Goal: Transaction & Acquisition: Purchase product/service

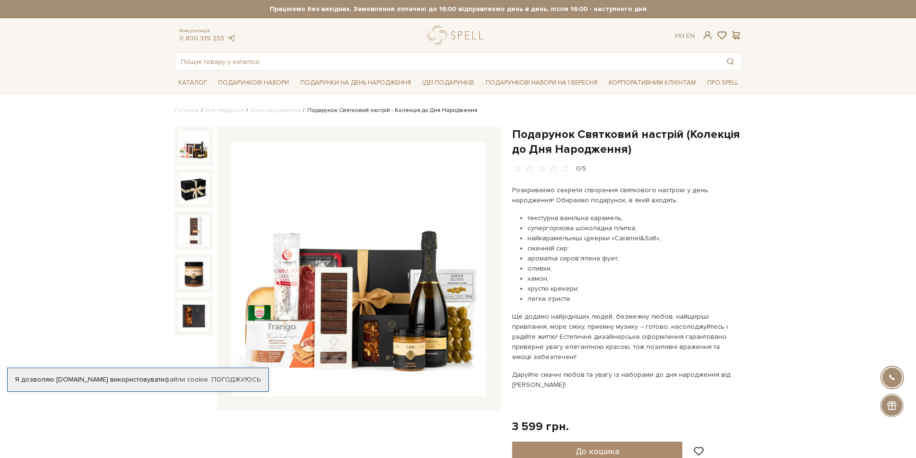
scroll to position [51, 0]
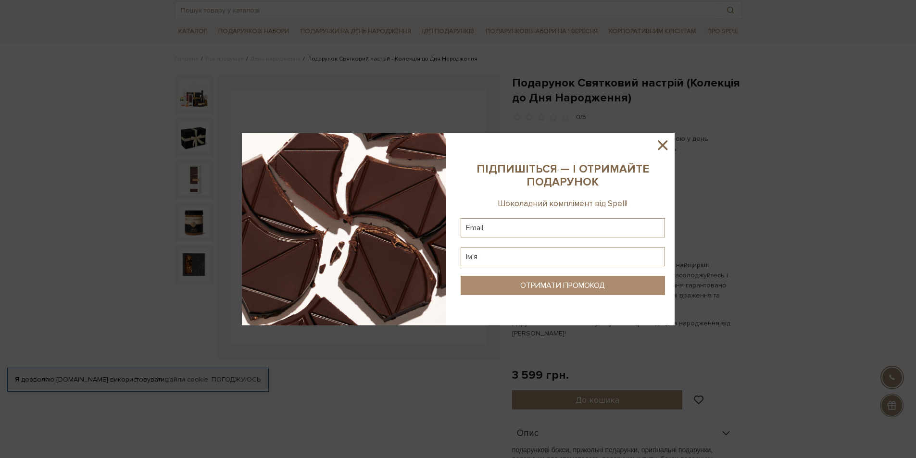
click at [658, 148] on icon at bounding box center [662, 145] width 16 height 16
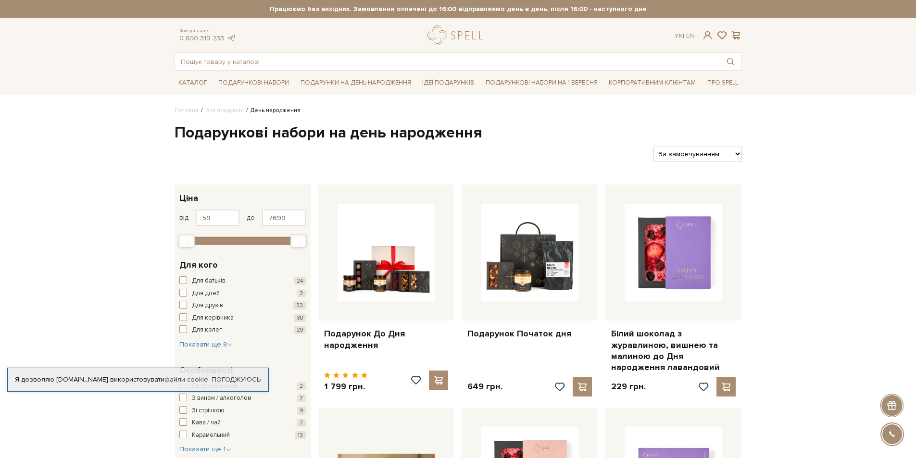
click at [696, 159] on select "За замовчуванням За Ціною (зростання) За Ціною (зменшення) Новинки За популярні…" at bounding box center [697, 154] width 88 height 15
select select "https://spellchocolate.com/our-productions/den-narodzhennya/?sort=p.price&order…"
click at [653, 147] on select "За замовчуванням За Ціною (зростання) За Ціною (зменшення) Новинки За популярні…" at bounding box center [697, 154] width 88 height 15
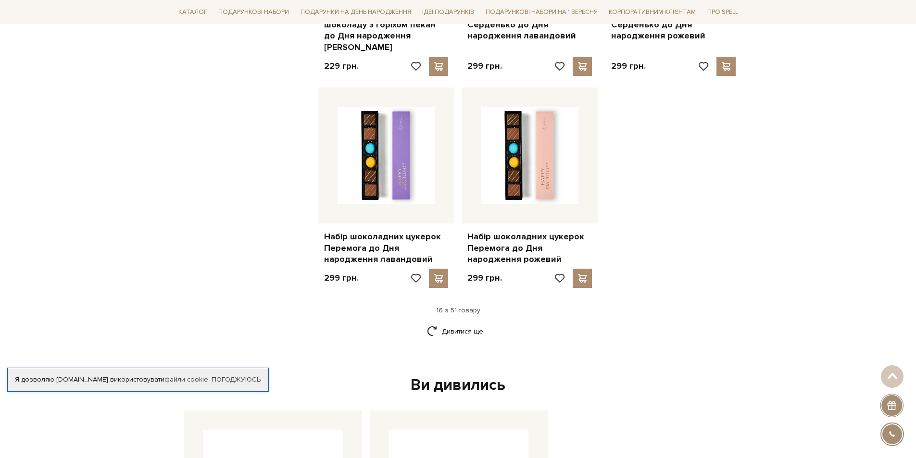
scroll to position [1231, 0]
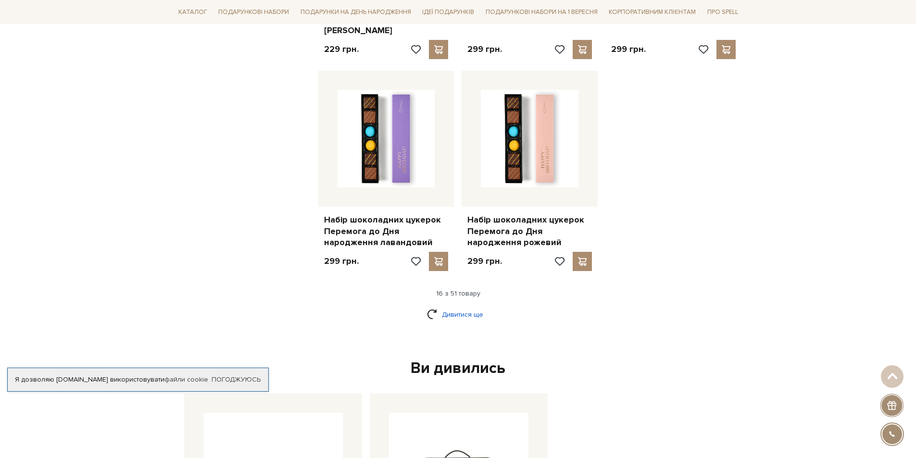
click at [475, 306] on link "Дивитися ще" at bounding box center [458, 314] width 63 height 17
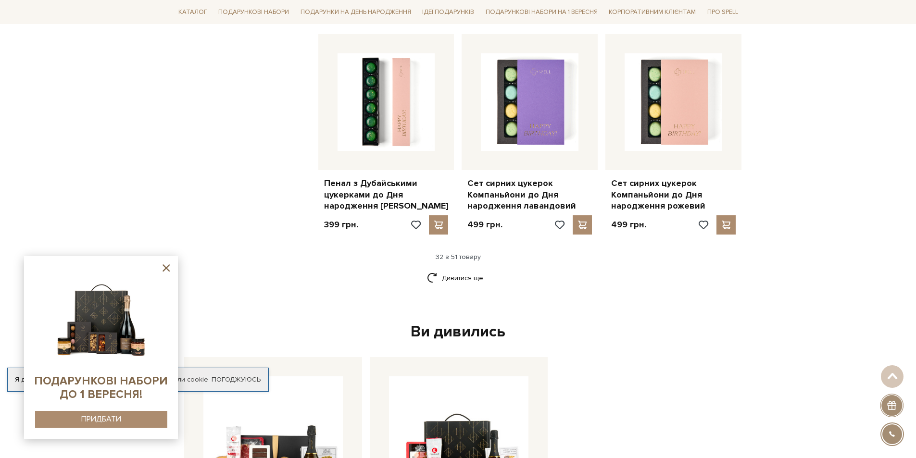
scroll to position [2411, 0]
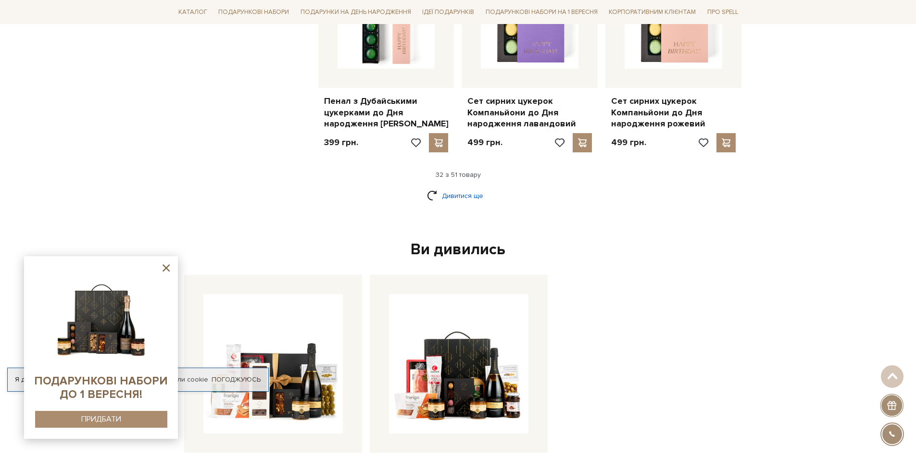
click at [451, 188] on link "Дивитися ще" at bounding box center [458, 196] width 63 height 17
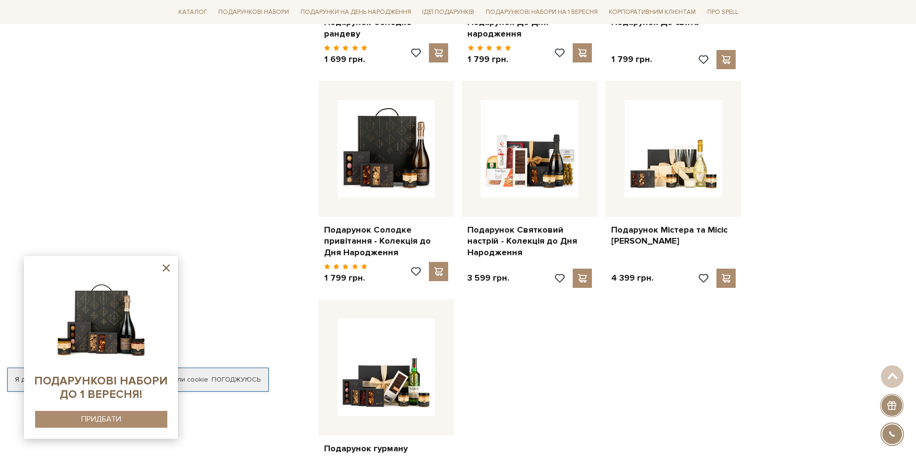
scroll to position [3334, 0]
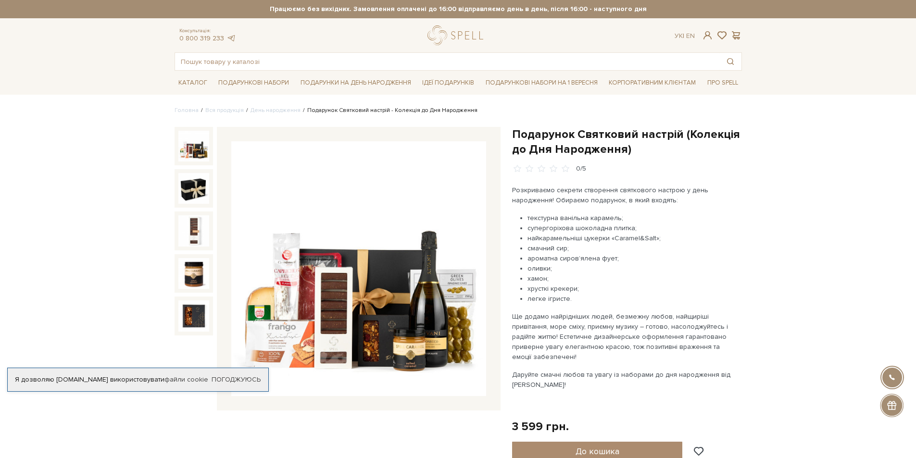
click at [387, 318] on img at bounding box center [358, 268] width 255 height 255
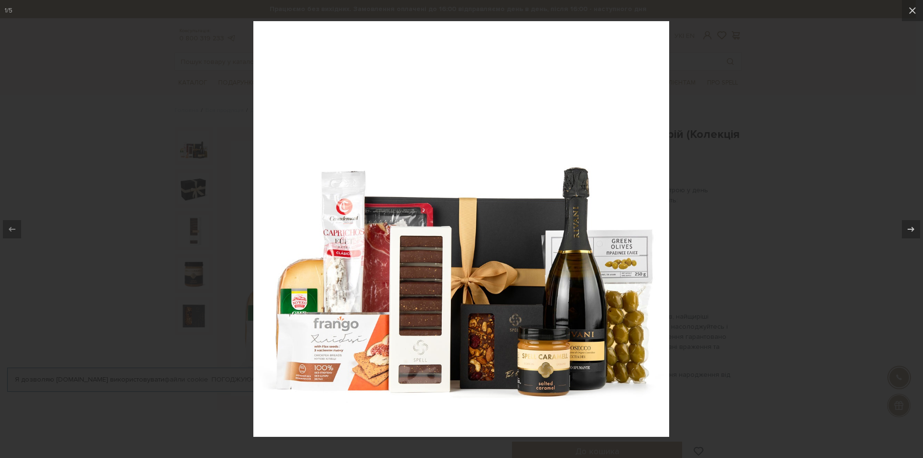
click at [786, 281] on div at bounding box center [461, 229] width 923 height 458
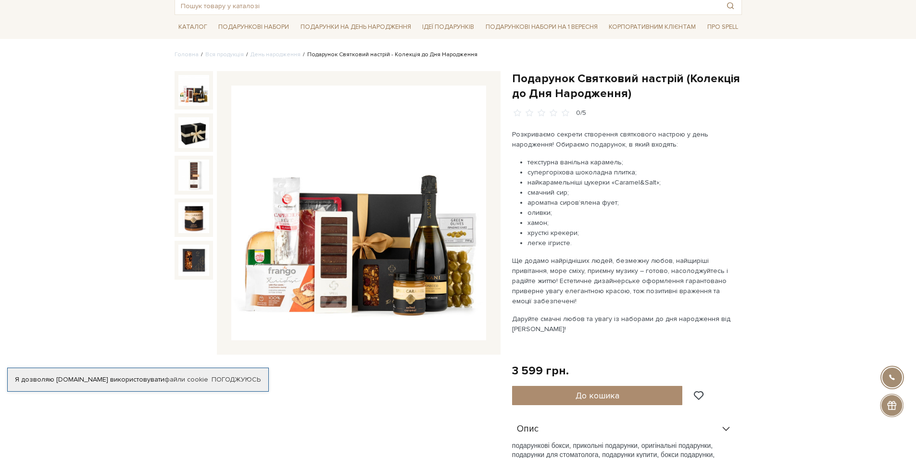
scroll to position [51, 0]
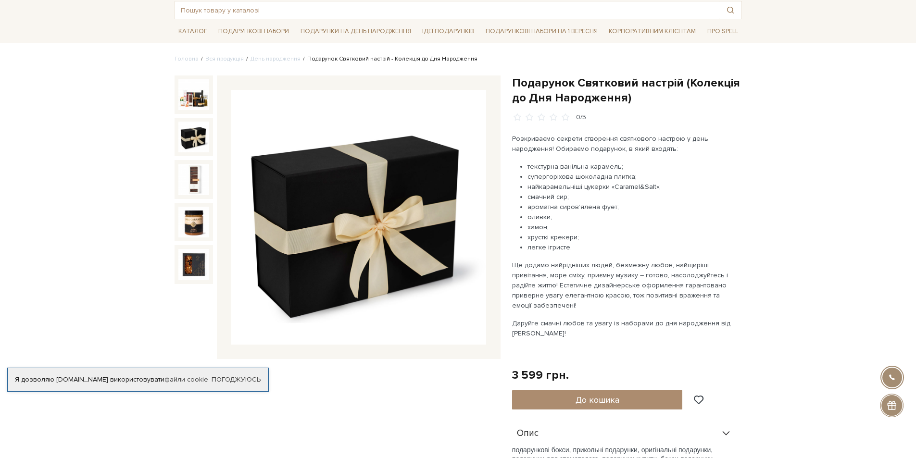
click at [185, 126] on img at bounding box center [193, 137] width 31 height 31
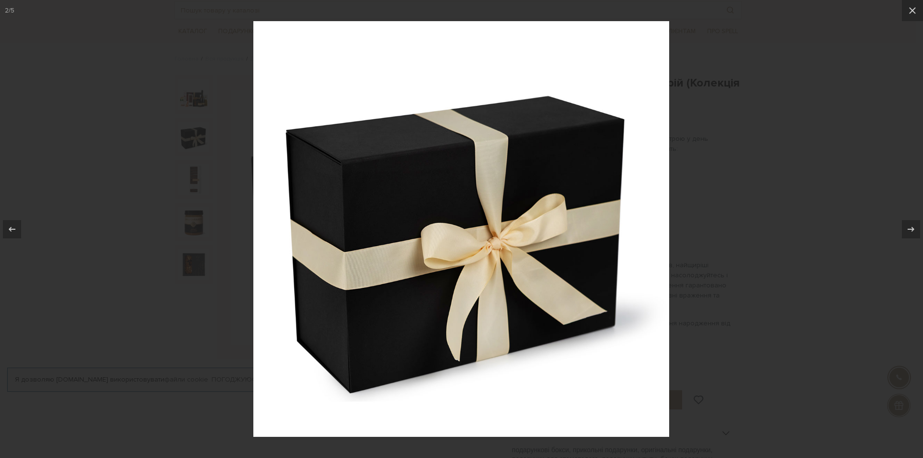
click at [734, 223] on div at bounding box center [461, 229] width 923 height 458
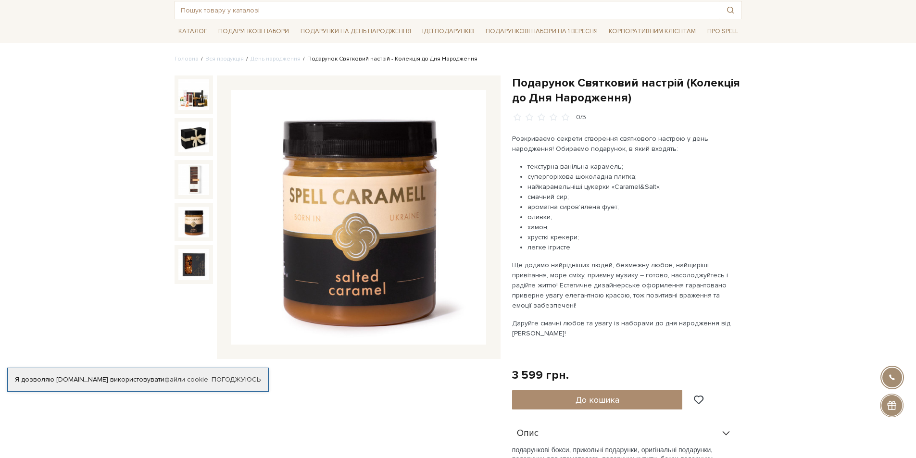
click at [209, 222] on img at bounding box center [193, 222] width 31 height 31
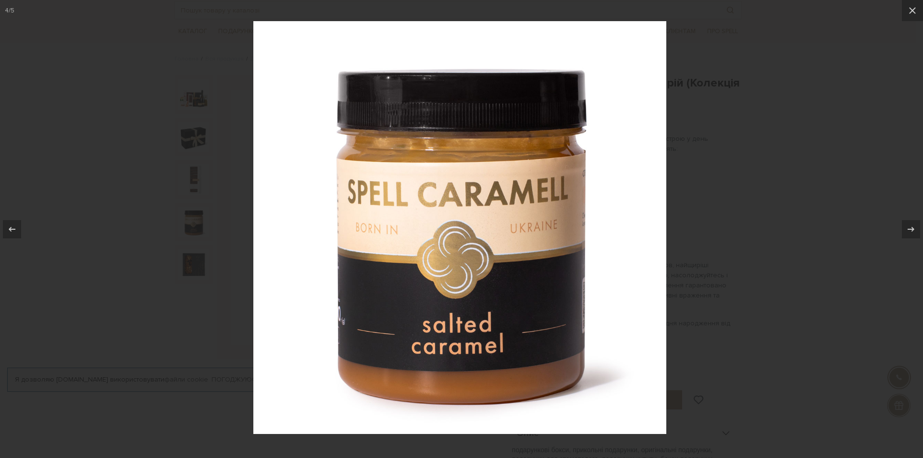
click at [201, 223] on div at bounding box center [461, 229] width 923 height 458
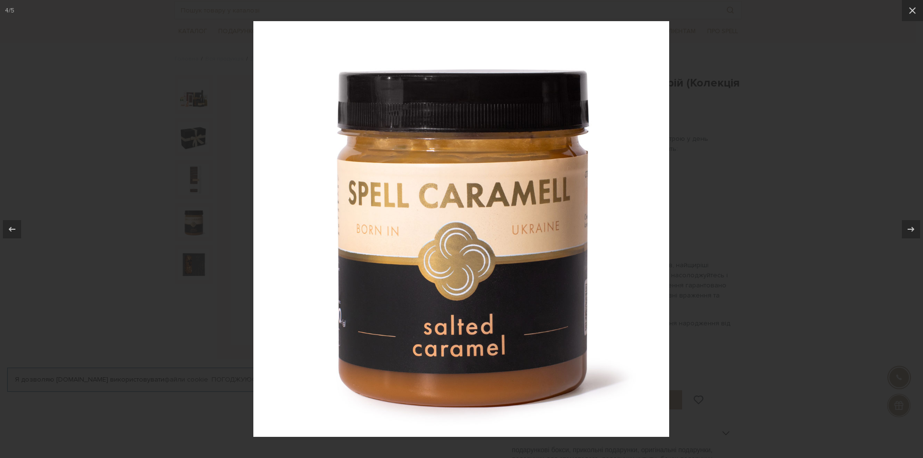
click at [716, 287] on div at bounding box center [461, 229] width 923 height 458
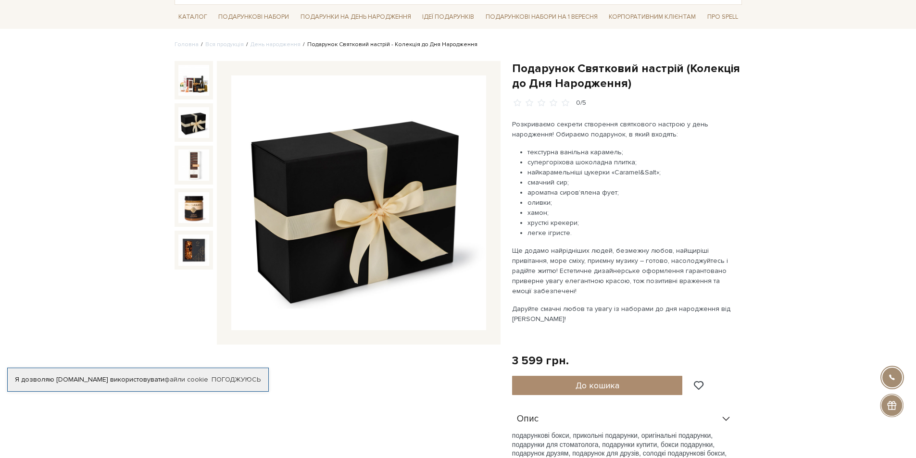
scroll to position [51, 0]
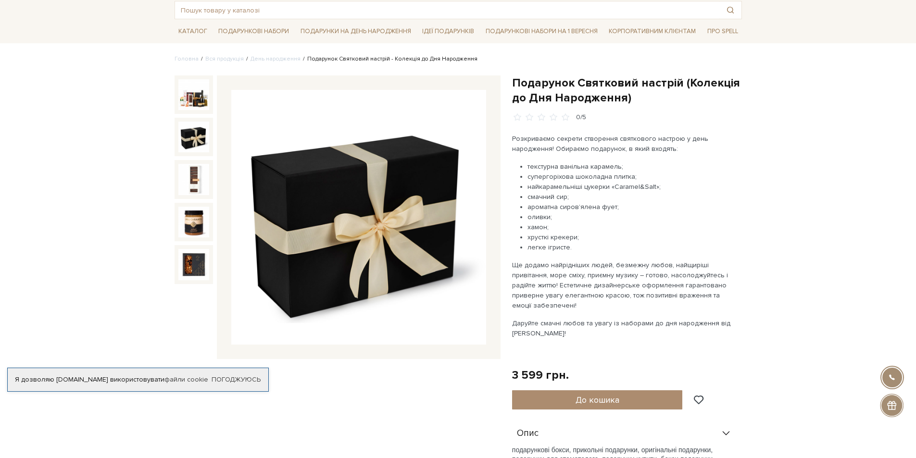
click at [662, 222] on li "оливки;" at bounding box center [633, 217] width 210 height 10
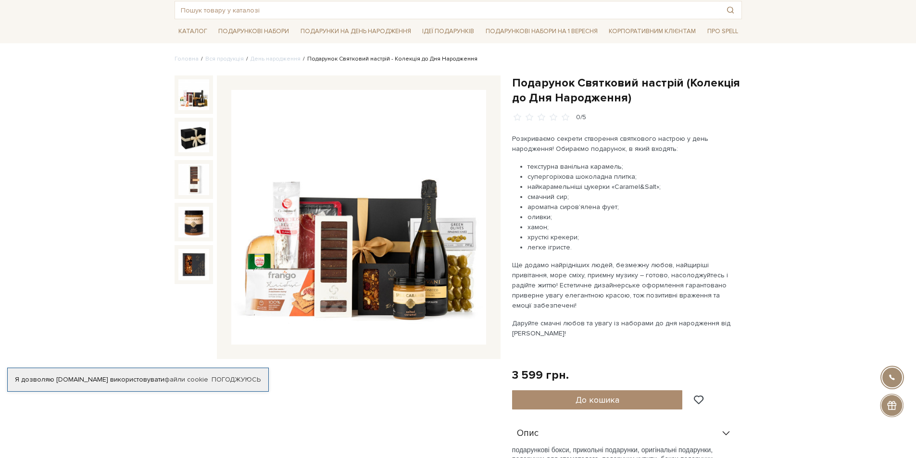
click at [191, 103] on img at bounding box center [193, 94] width 31 height 31
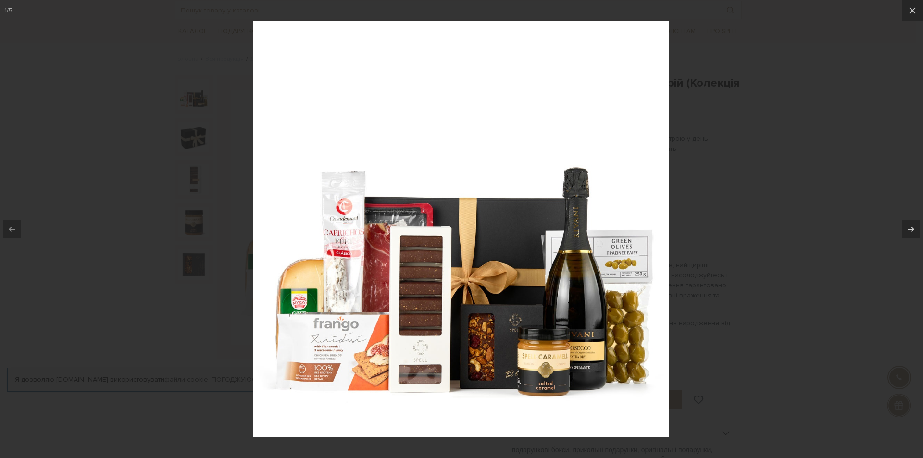
click at [714, 304] on div at bounding box center [461, 229] width 923 height 458
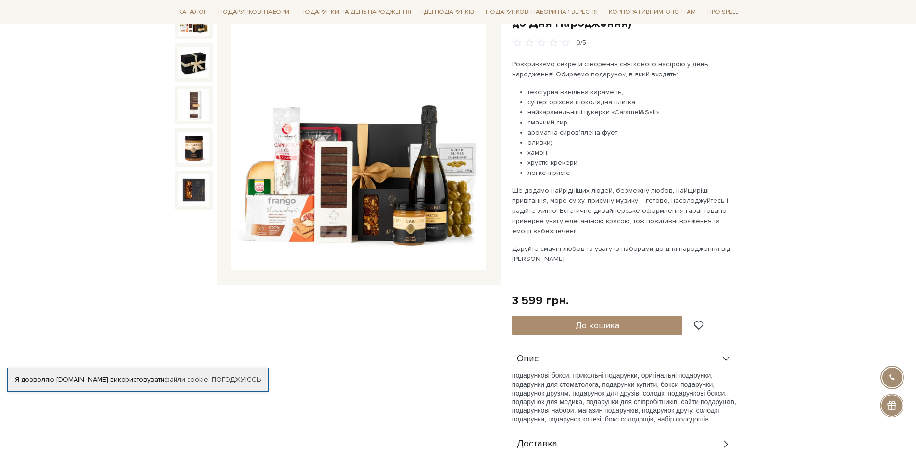
scroll to position [154, 0]
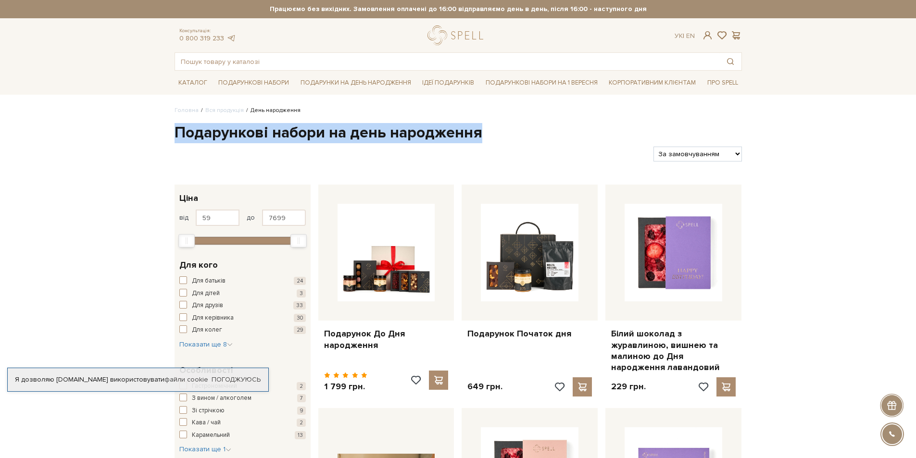
drag, startPoint x: 172, startPoint y: 136, endPoint x: 505, endPoint y: 130, distance: 333.3
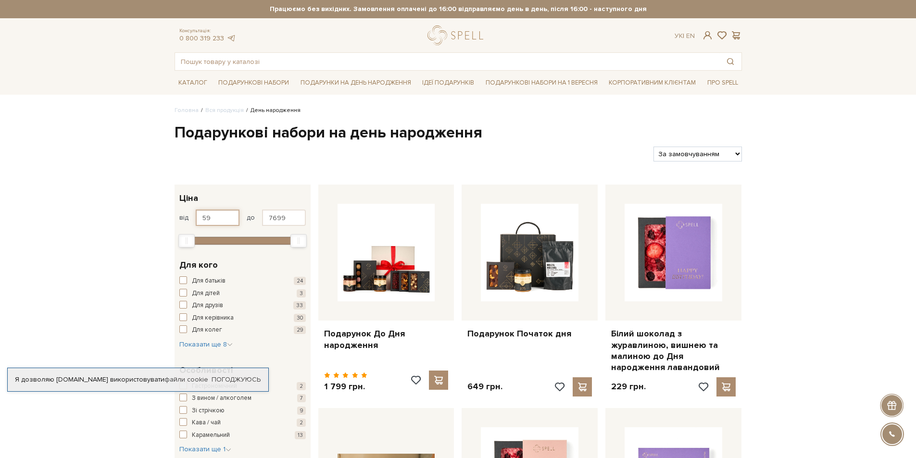
drag, startPoint x: 223, startPoint y: 222, endPoint x: 199, endPoint y: 221, distance: 23.6
click at [199, 221] on input "59" at bounding box center [218, 218] width 44 height 16
type input "2000"
drag, startPoint x: 297, startPoint y: 217, endPoint x: 244, endPoint y: 214, distance: 53.5
click at [244, 214] on div "від 2000 до 7699" at bounding box center [242, 218] width 126 height 16
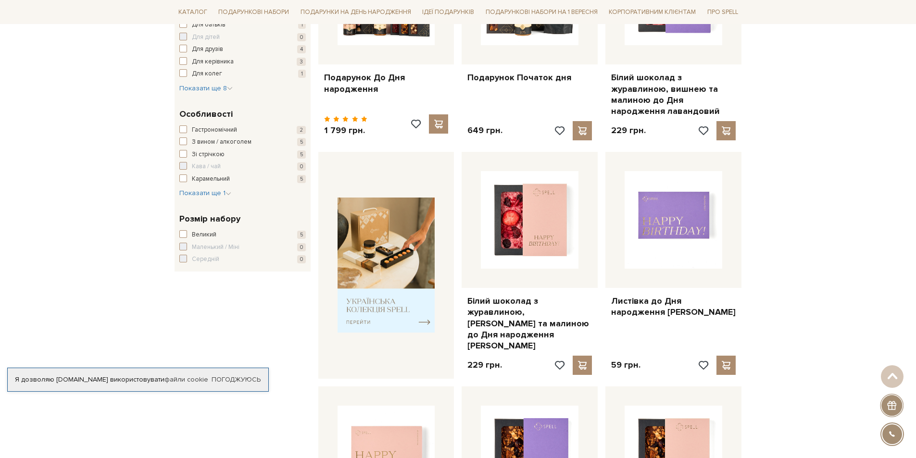
type input "5000"
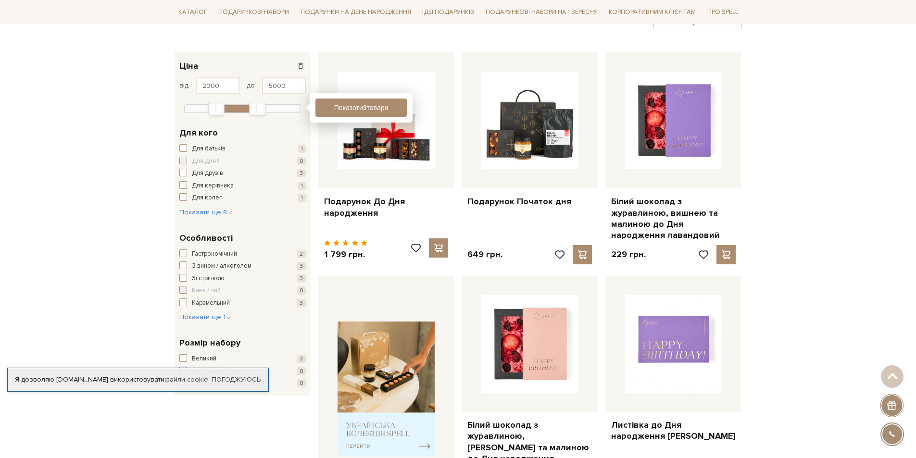
scroll to position [51, 0]
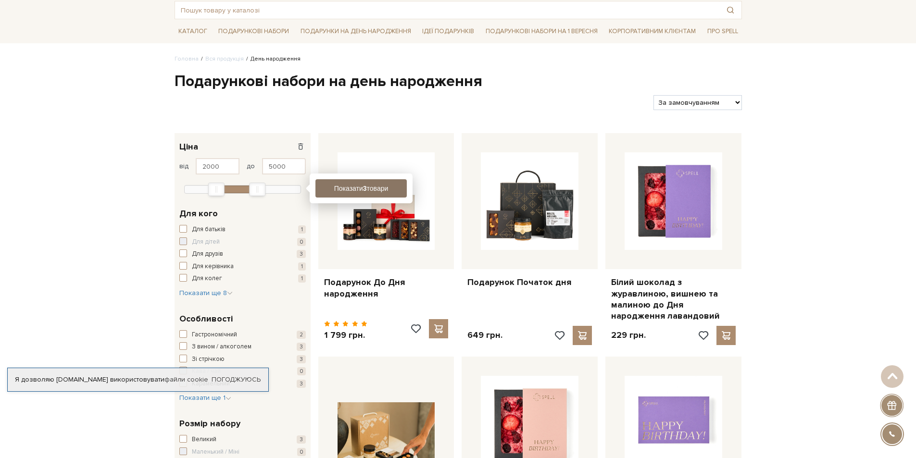
click at [365, 182] on button "Показати 3 товари" at bounding box center [360, 188] width 91 height 18
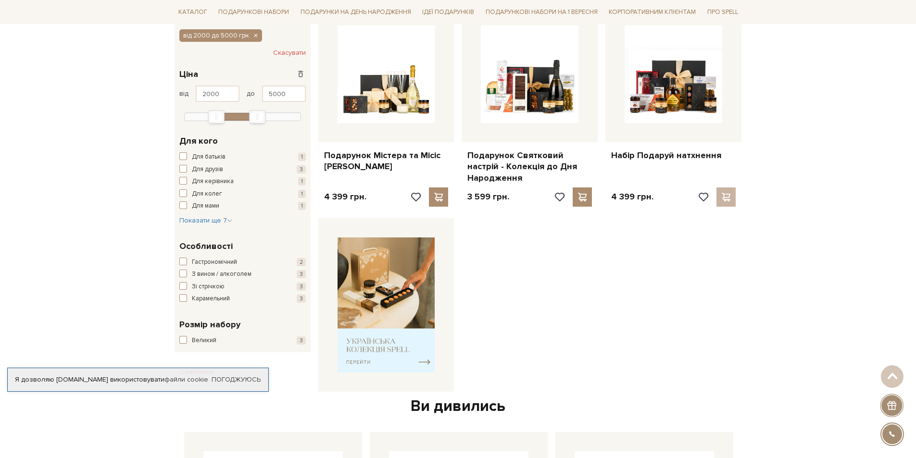
scroll to position [205, 0]
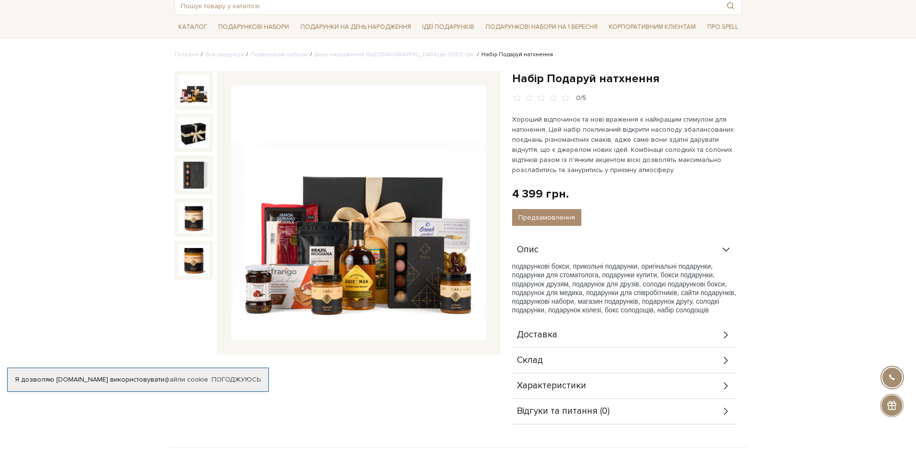
scroll to position [205, 0]
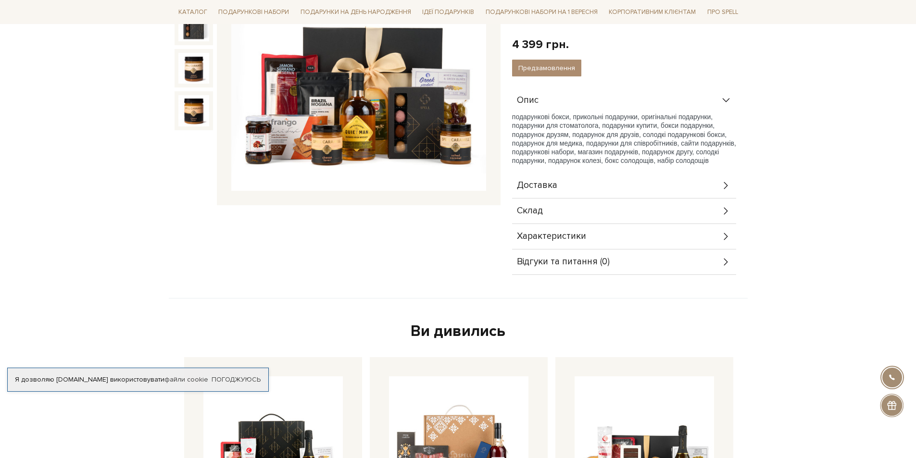
click at [555, 219] on div "Склад" at bounding box center [624, 211] width 224 height 25
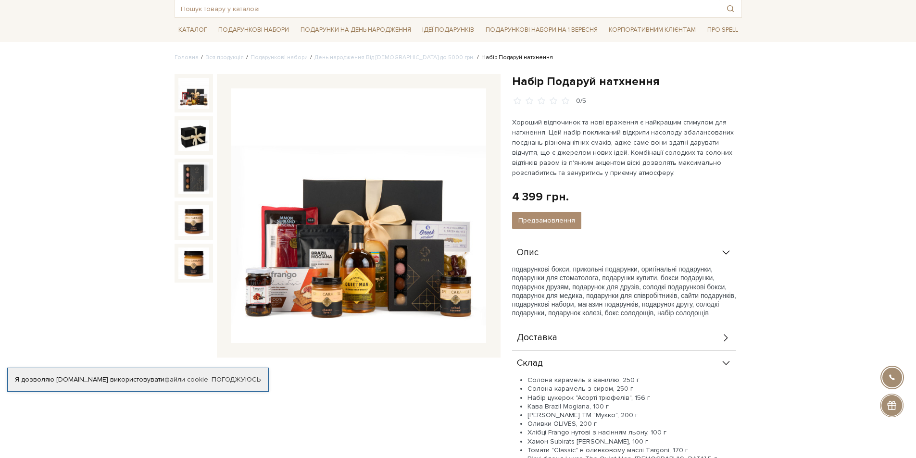
scroll to position [51, 0]
